Goal: Find specific page/section: Find specific page/section

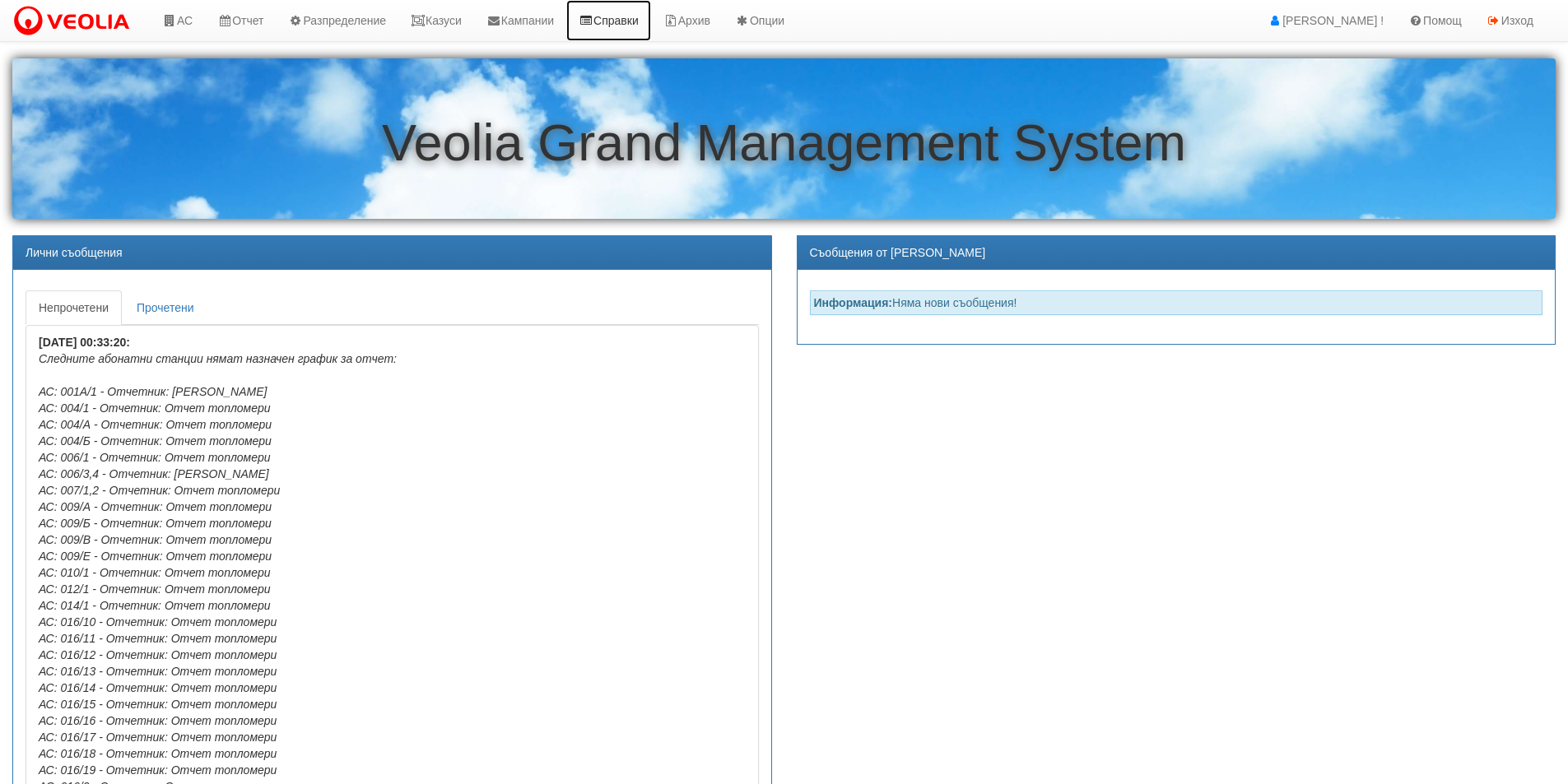
click at [640, 25] on link "Справки" at bounding box center [609, 20] width 85 height 41
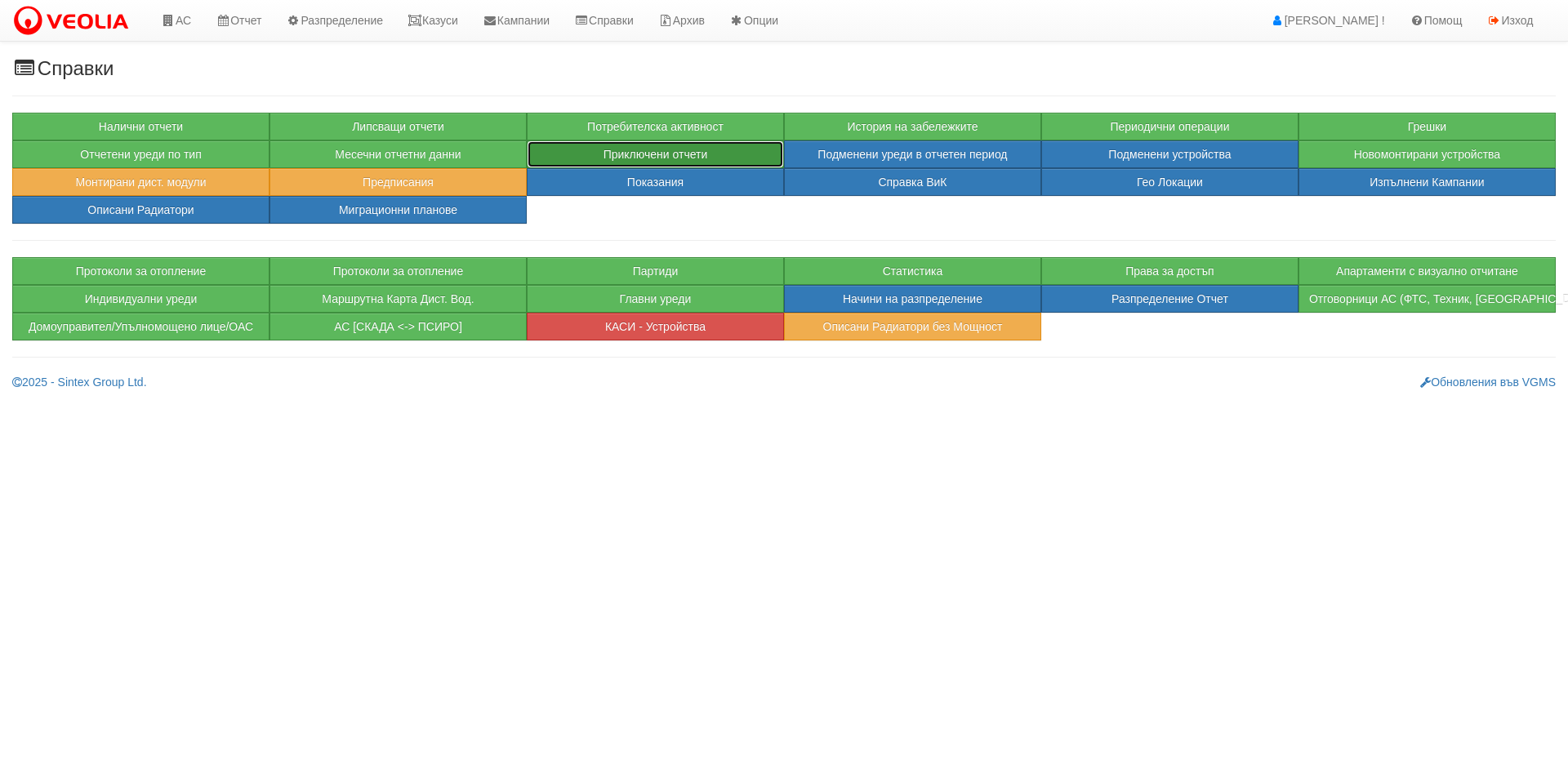
click at [573, 154] on button "Приключени отчети" at bounding box center [655, 154] width 257 height 27
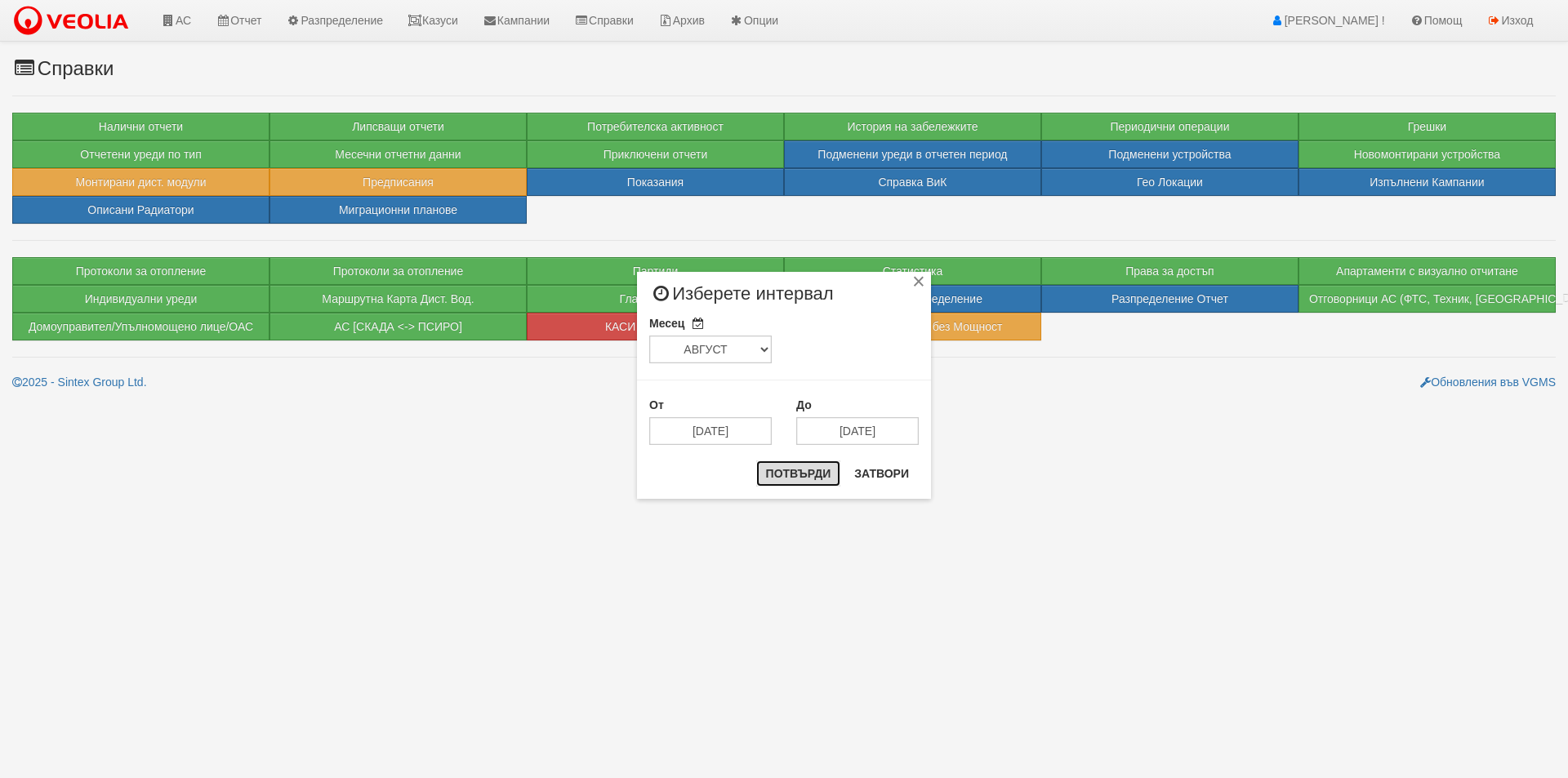
click at [802, 481] on button "Потвърди" at bounding box center [799, 473] width 85 height 26
